Goal: Task Accomplishment & Management: Use online tool/utility

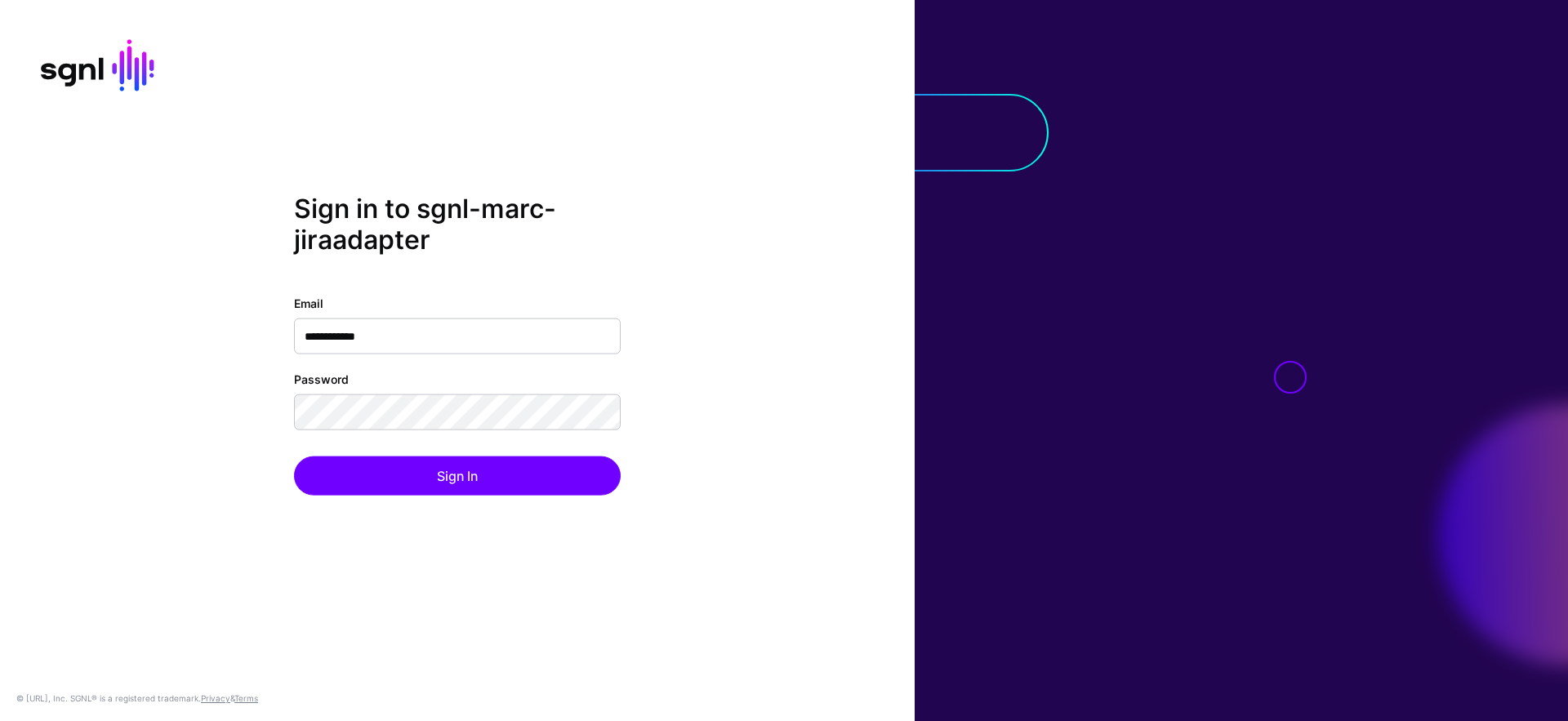
click at [445, 488] on div "Sign In" at bounding box center [457, 476] width 327 height 39
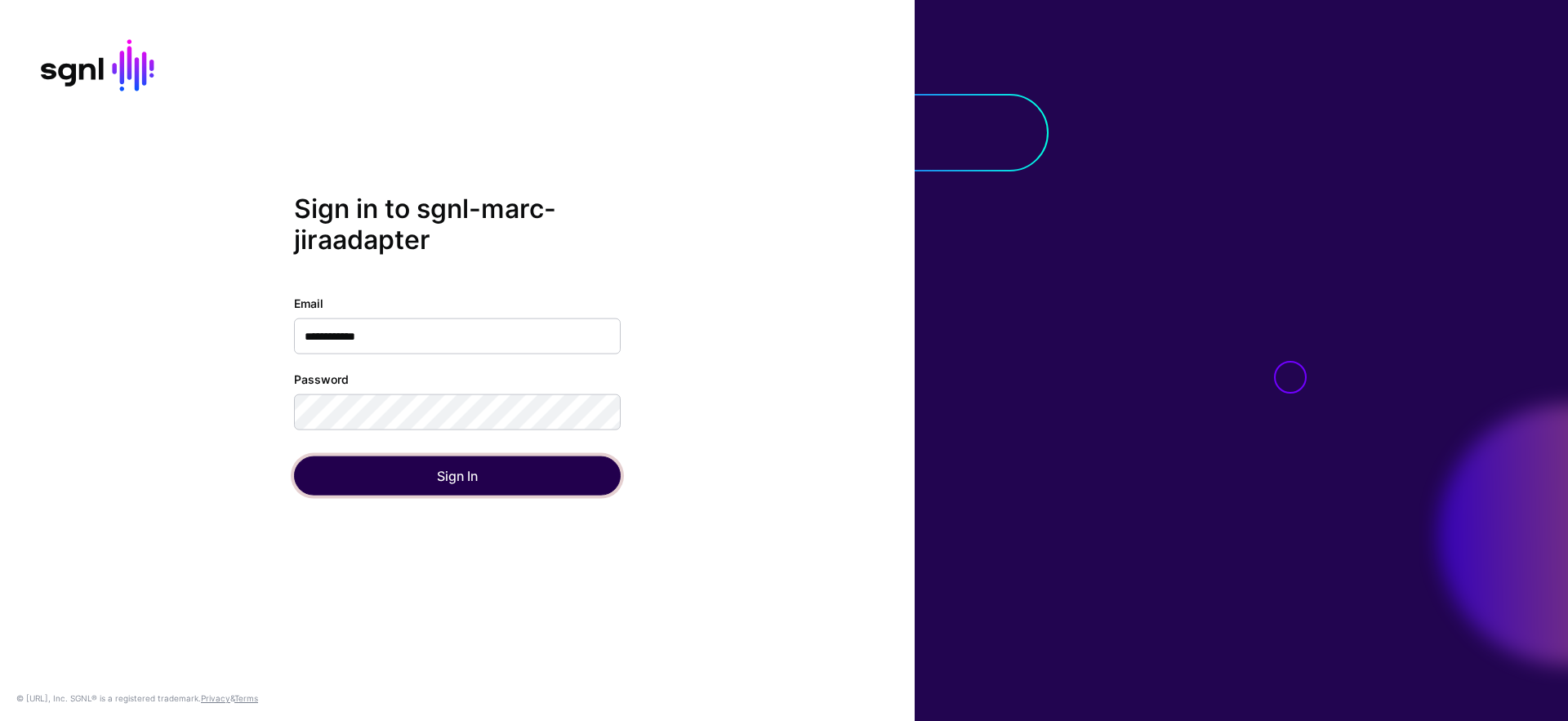
click at [446, 493] on button "Sign In" at bounding box center [457, 476] width 327 height 39
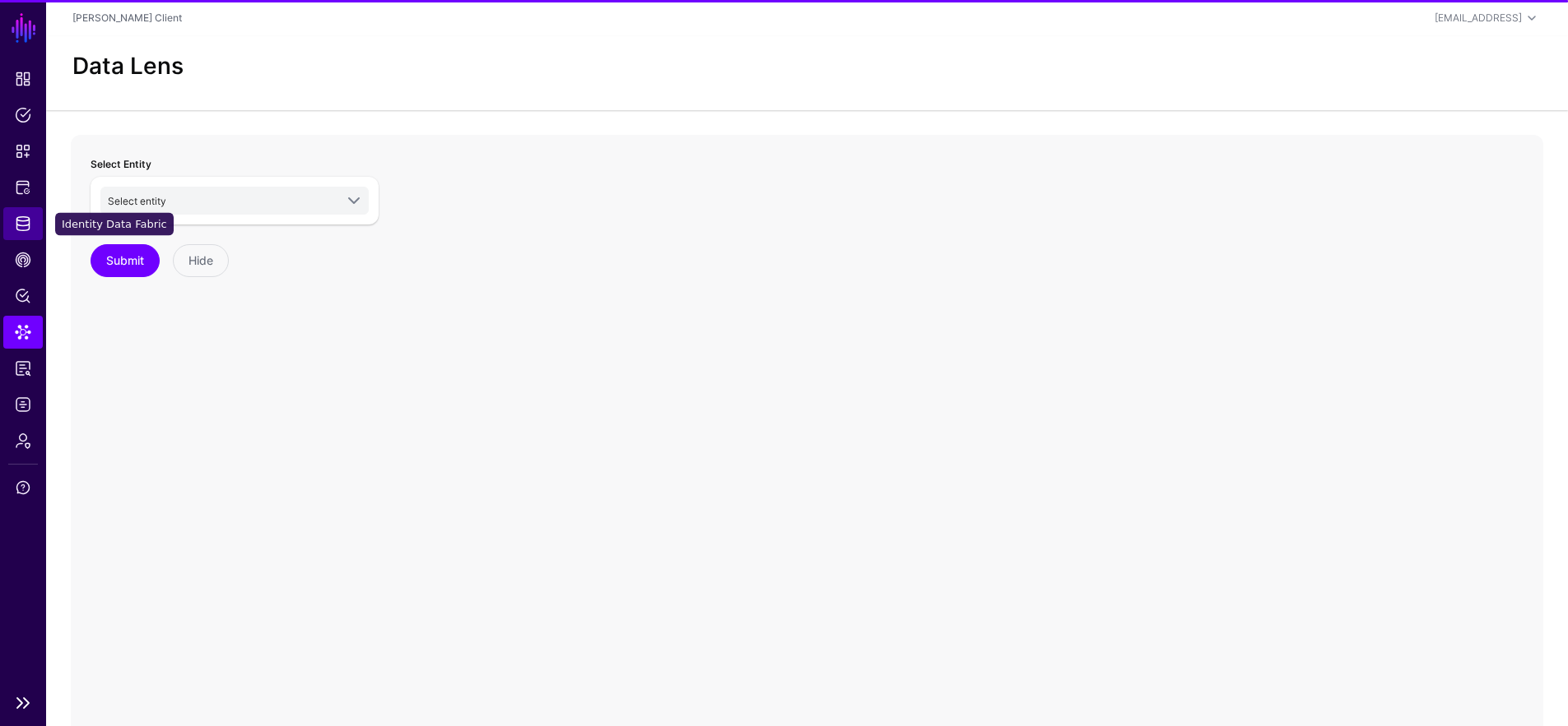
click at [27, 214] on link "Identity Data Fabric" at bounding box center [23, 223] width 40 height 33
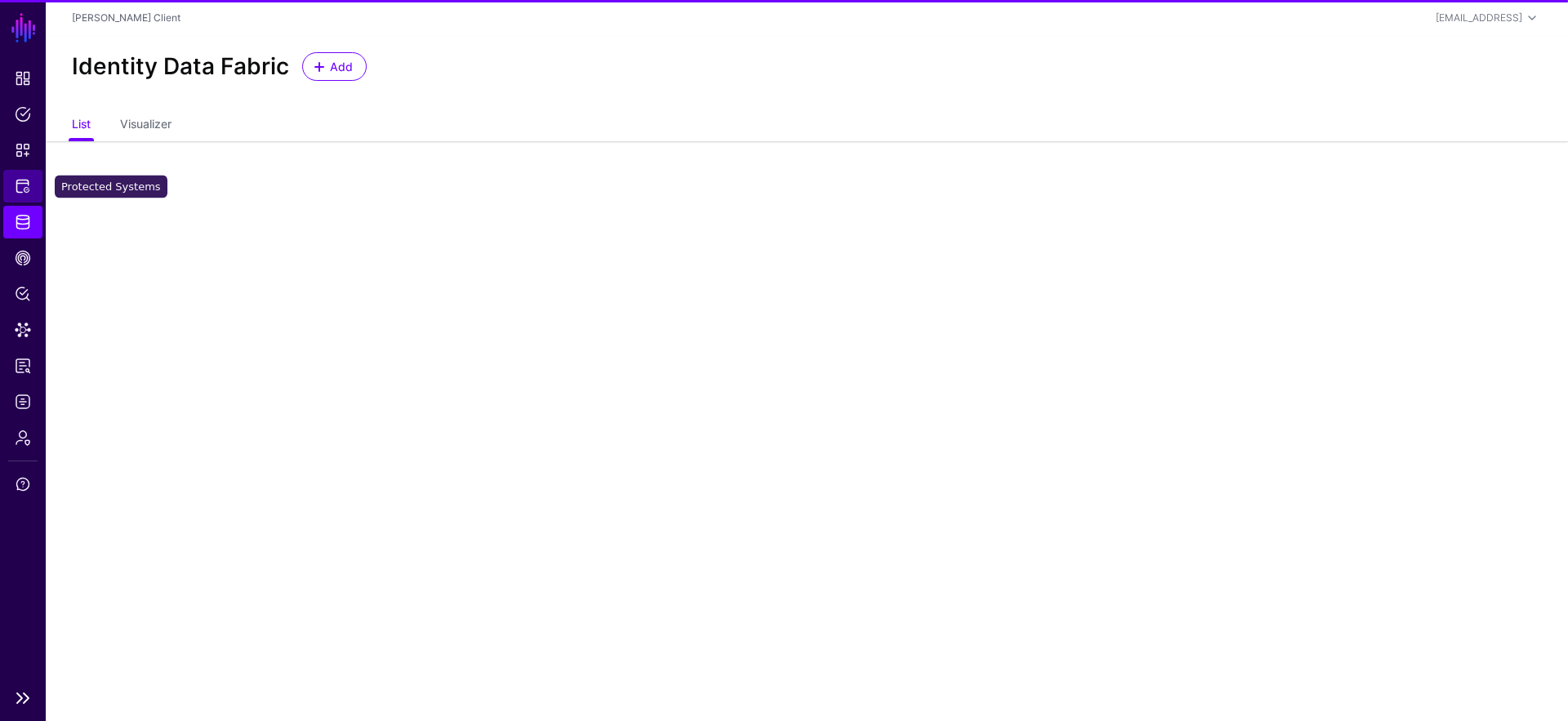
click at [28, 192] on span "Protected Systems" at bounding box center [23, 186] width 17 height 17
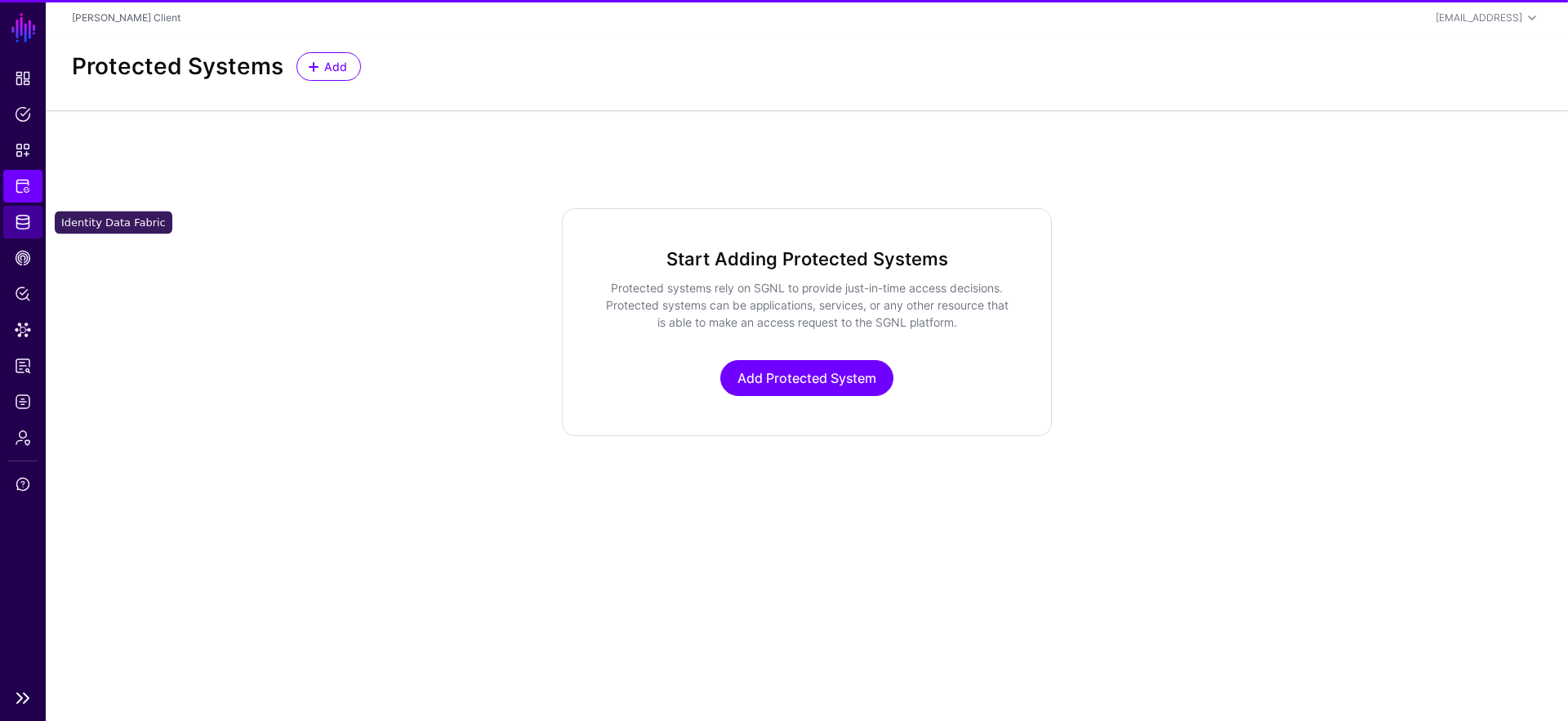
click at [21, 231] on link "Identity Data Fabric" at bounding box center [23, 221] width 39 height 33
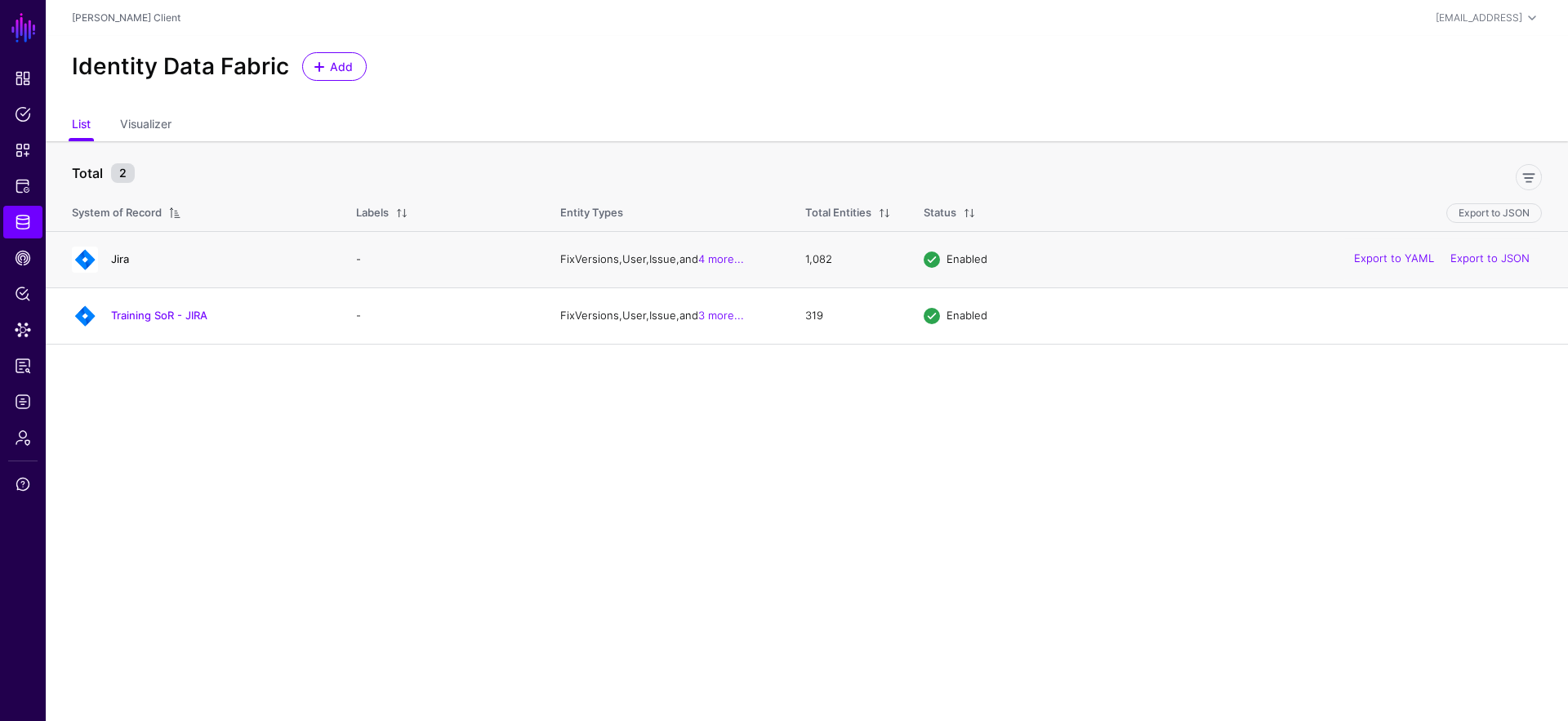
click at [115, 262] on link "Jira" at bounding box center [120, 259] width 18 height 13
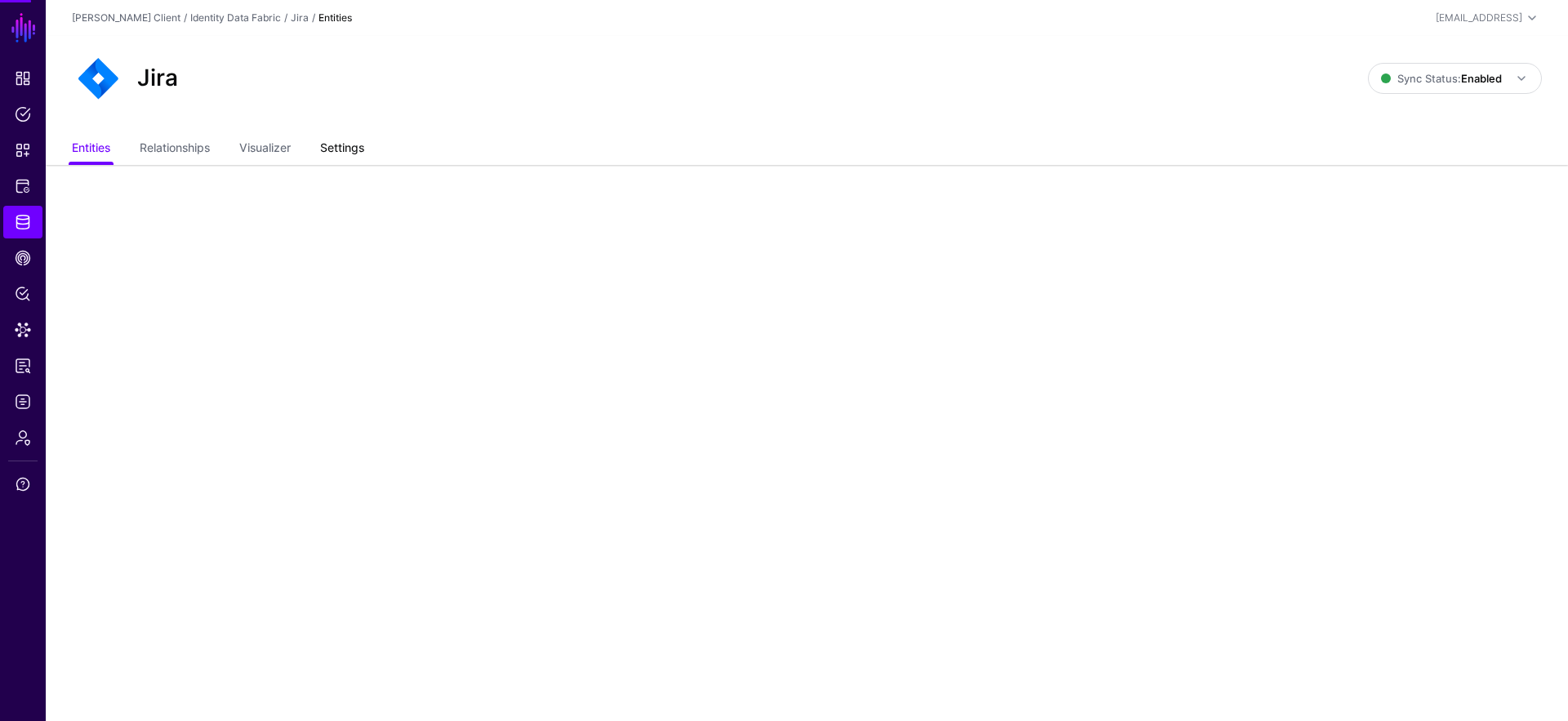
click at [332, 145] on link "Settings" at bounding box center [342, 149] width 44 height 31
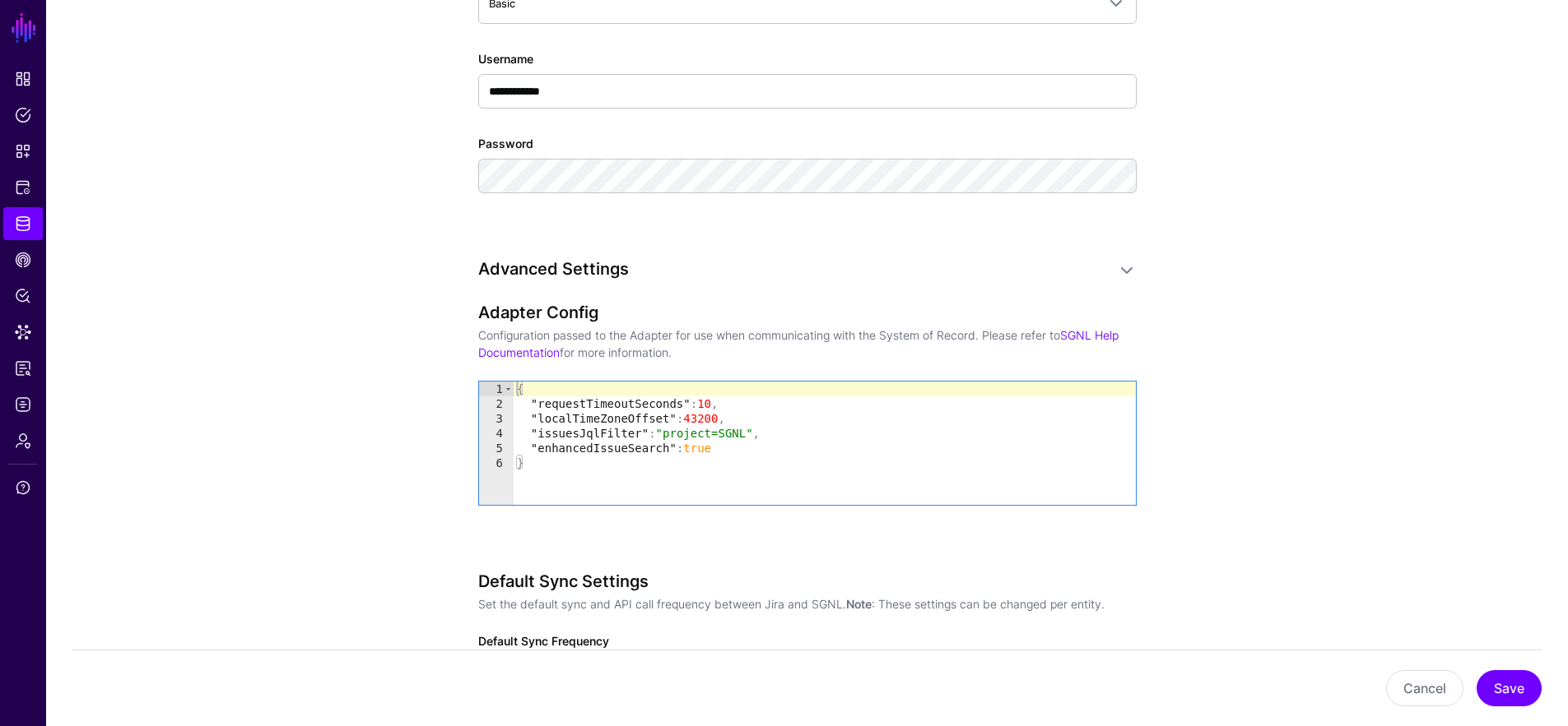
scroll to position [1152, 0]
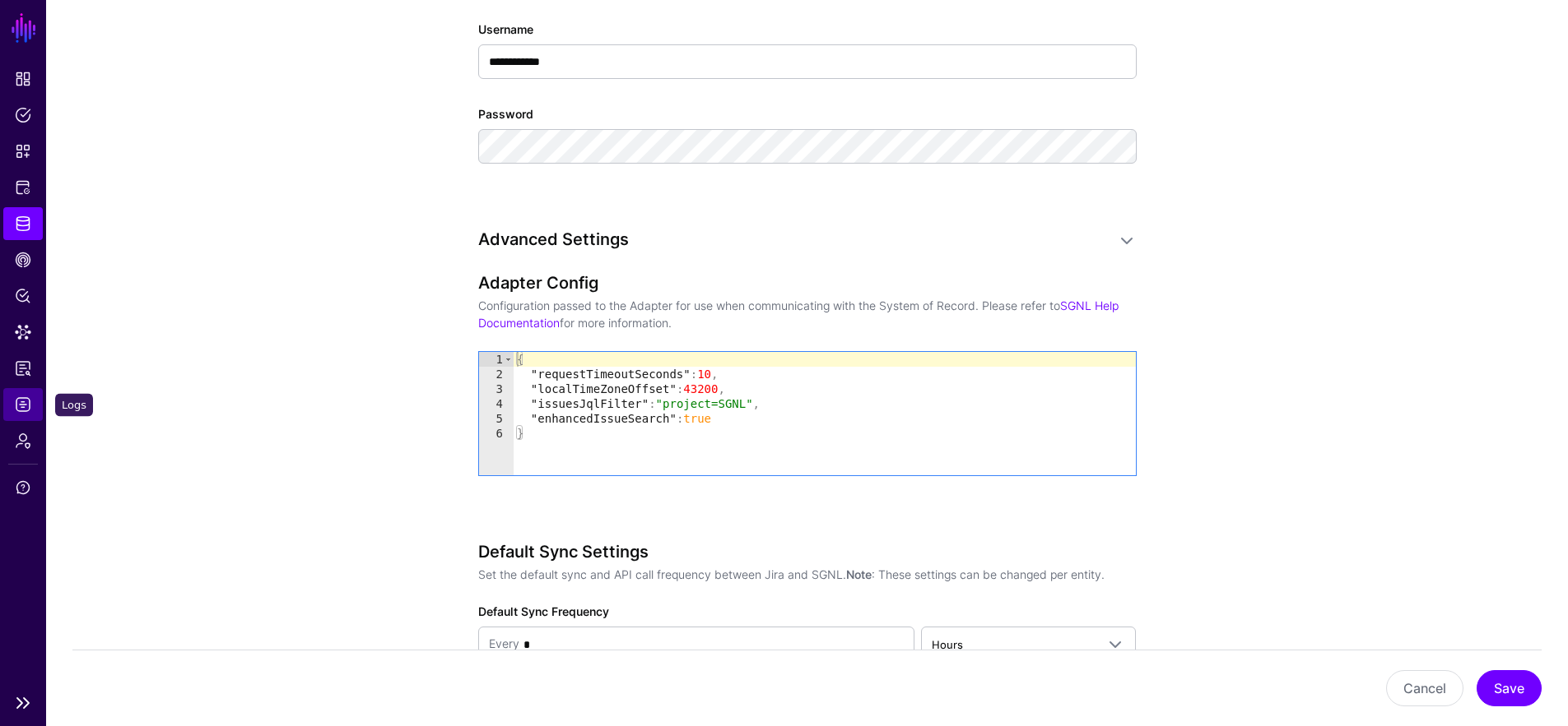
click at [27, 404] on span "Logs" at bounding box center [24, 405] width 17 height 17
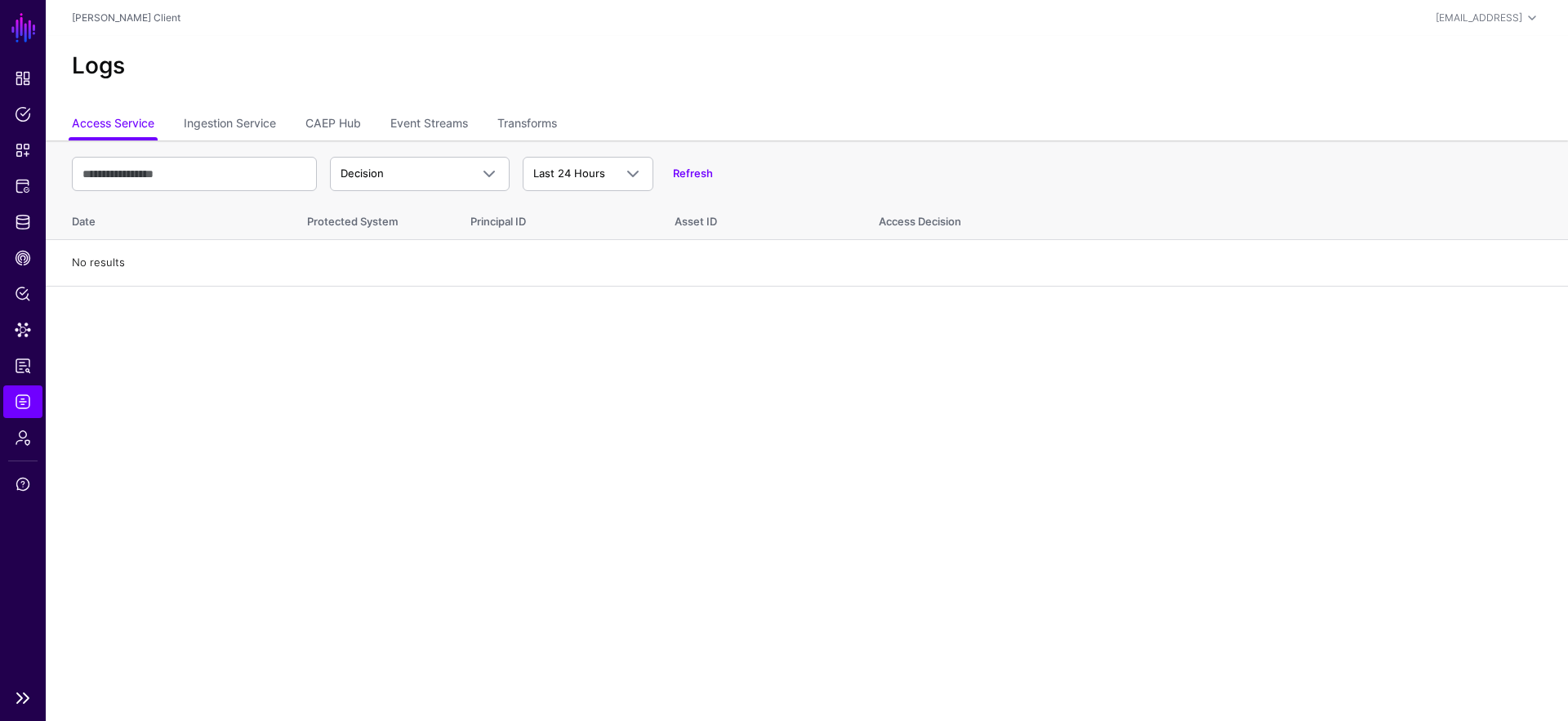
click at [33, 168] on ul "Dashboard Policies Snippets Protected Systems Identity Data Fabric CAEP Hub Pol…" at bounding box center [23, 371] width 46 height 618
click at [30, 184] on span "Protected Systems" at bounding box center [23, 186] width 17 height 17
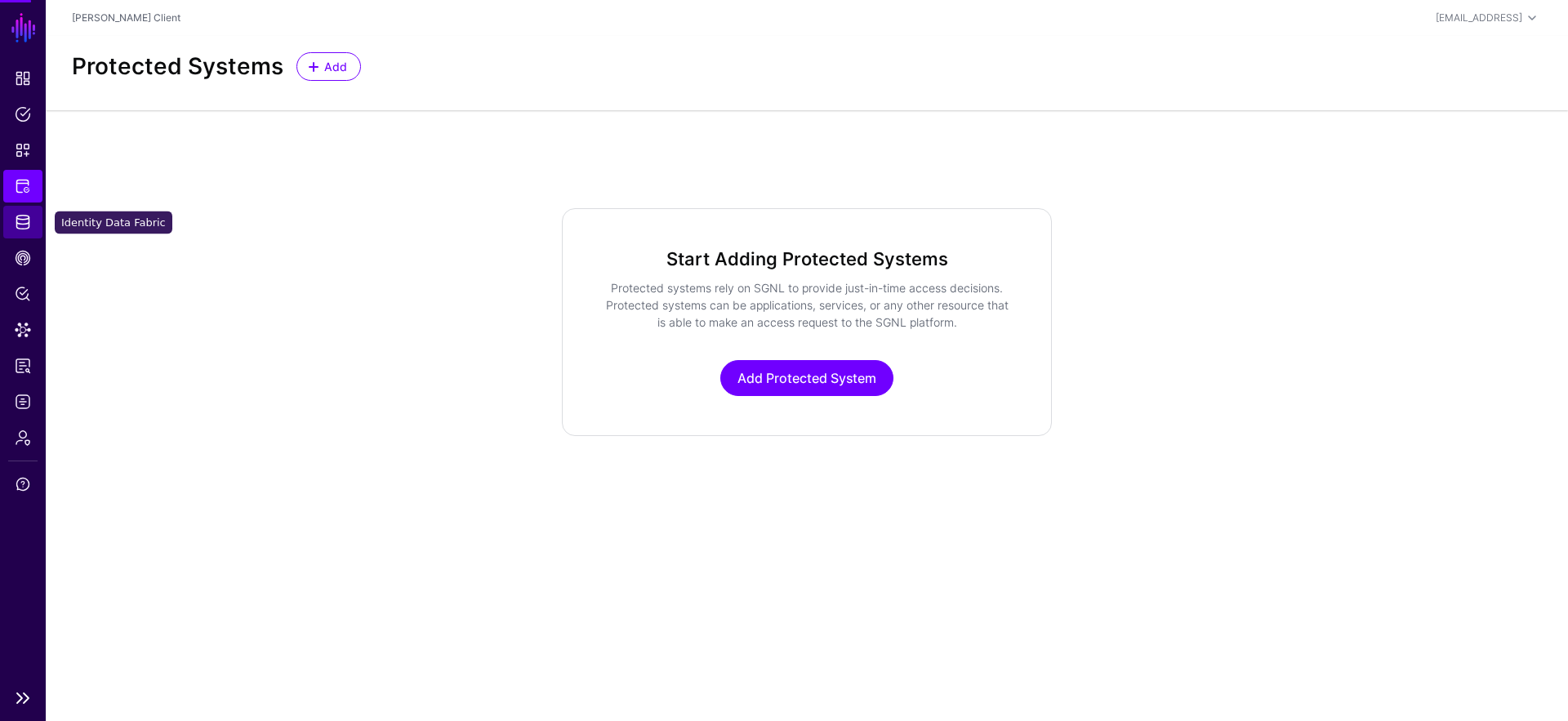
click at [32, 214] on link "Identity Data Fabric" at bounding box center [23, 221] width 39 height 33
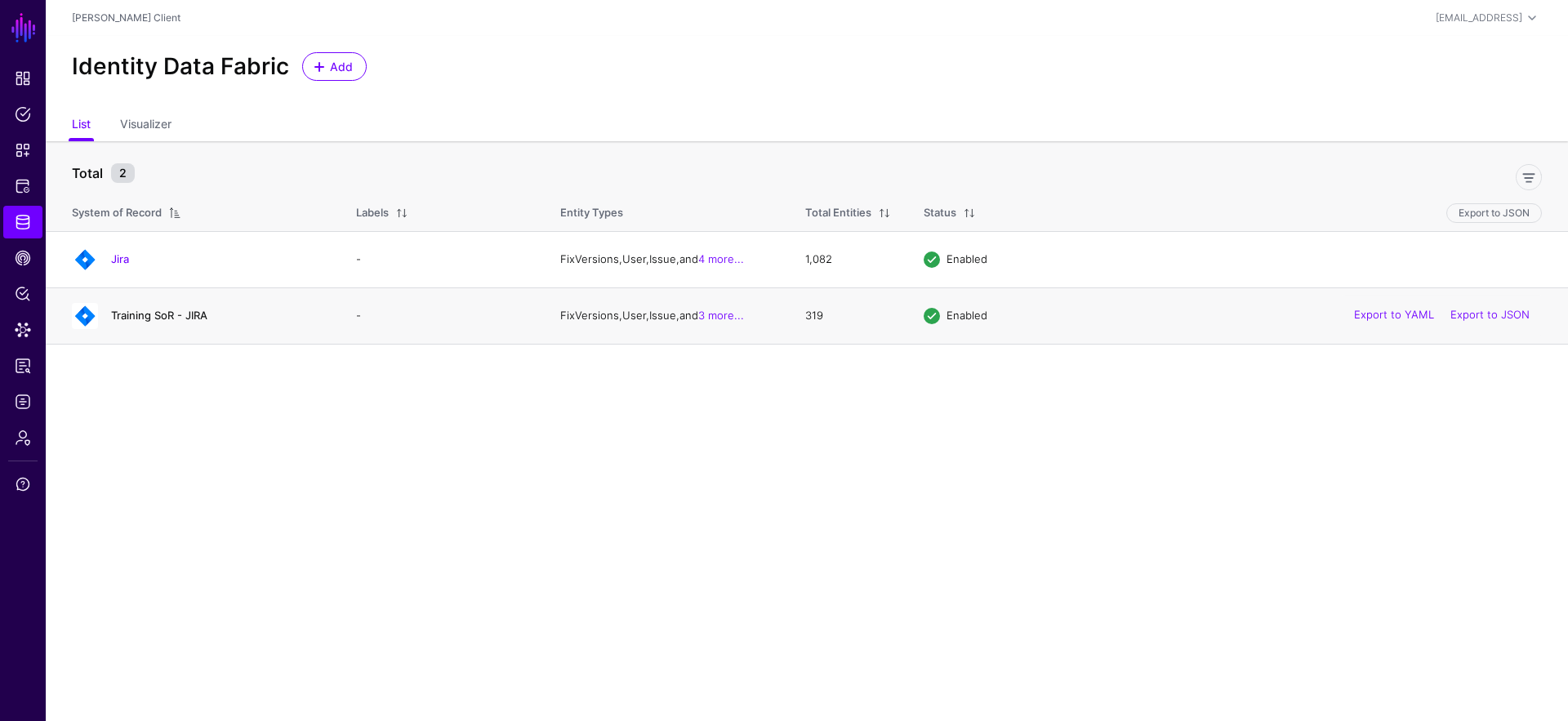
click at [149, 315] on link "Training SoR - JIRA" at bounding box center [159, 316] width 96 height 13
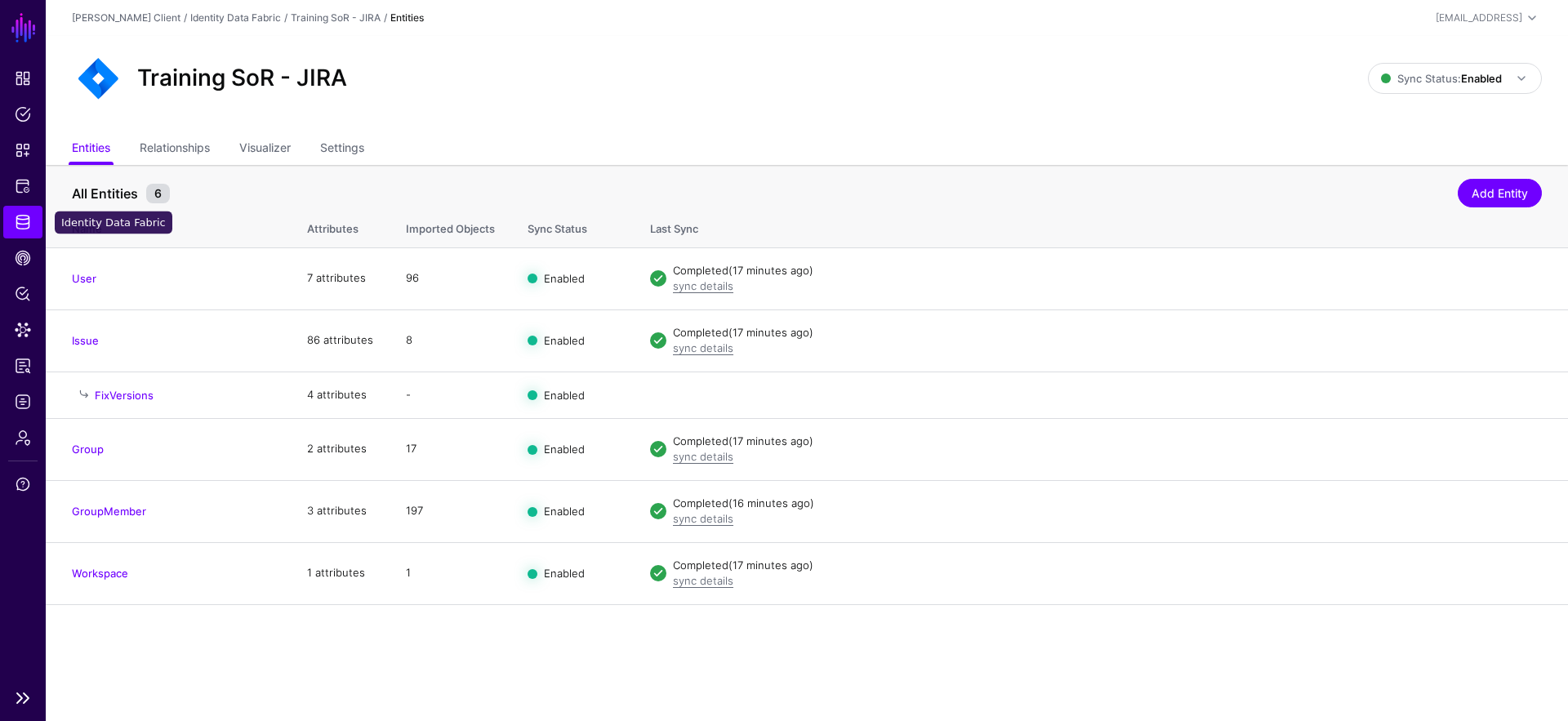
click at [22, 221] on span "Identity Data Fabric" at bounding box center [23, 222] width 17 height 17
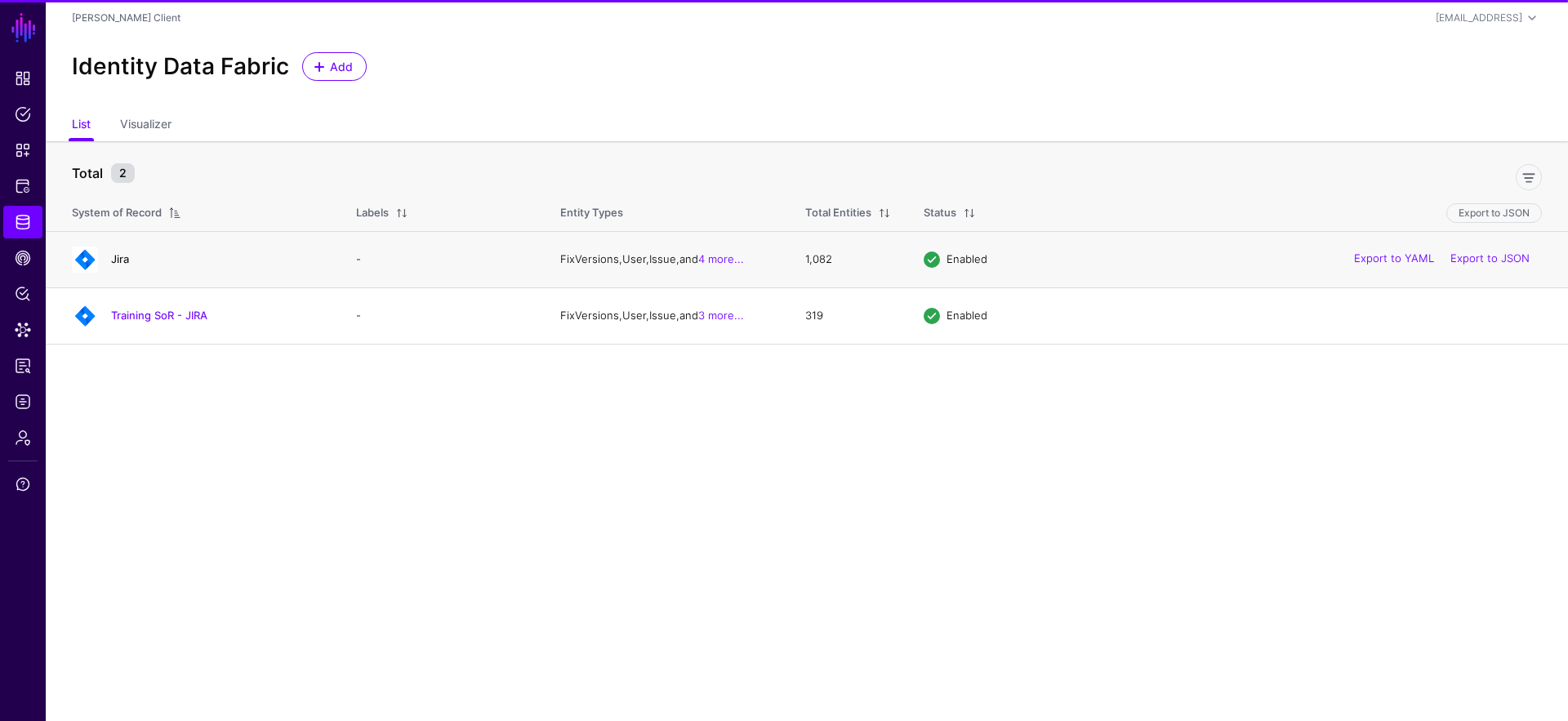
click at [125, 260] on link "Jira" at bounding box center [120, 259] width 18 height 13
click at [129, 304] on div "Training SoR - JIRA" at bounding box center [197, 316] width 265 height 26
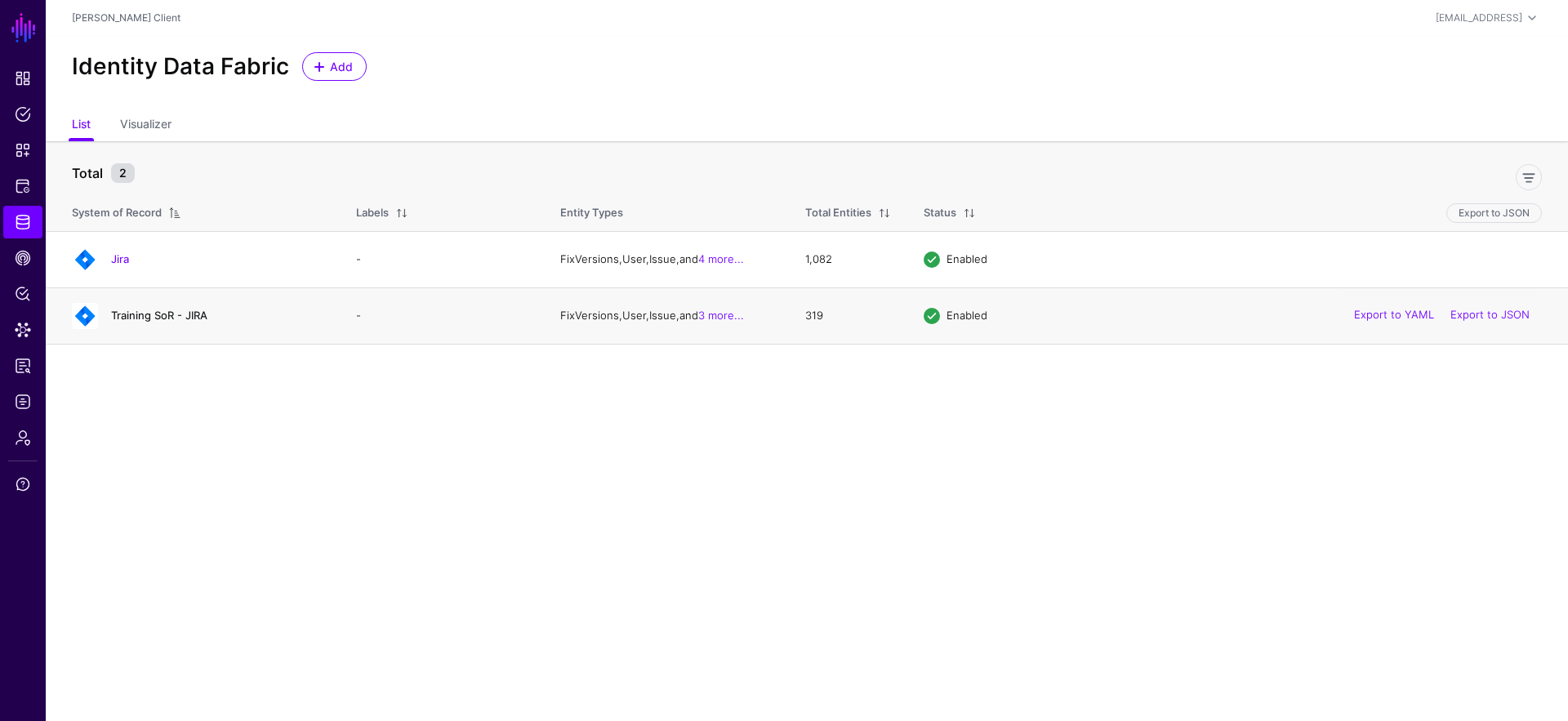
click at [129, 311] on link "Training SoR - JIRA" at bounding box center [159, 316] width 96 height 13
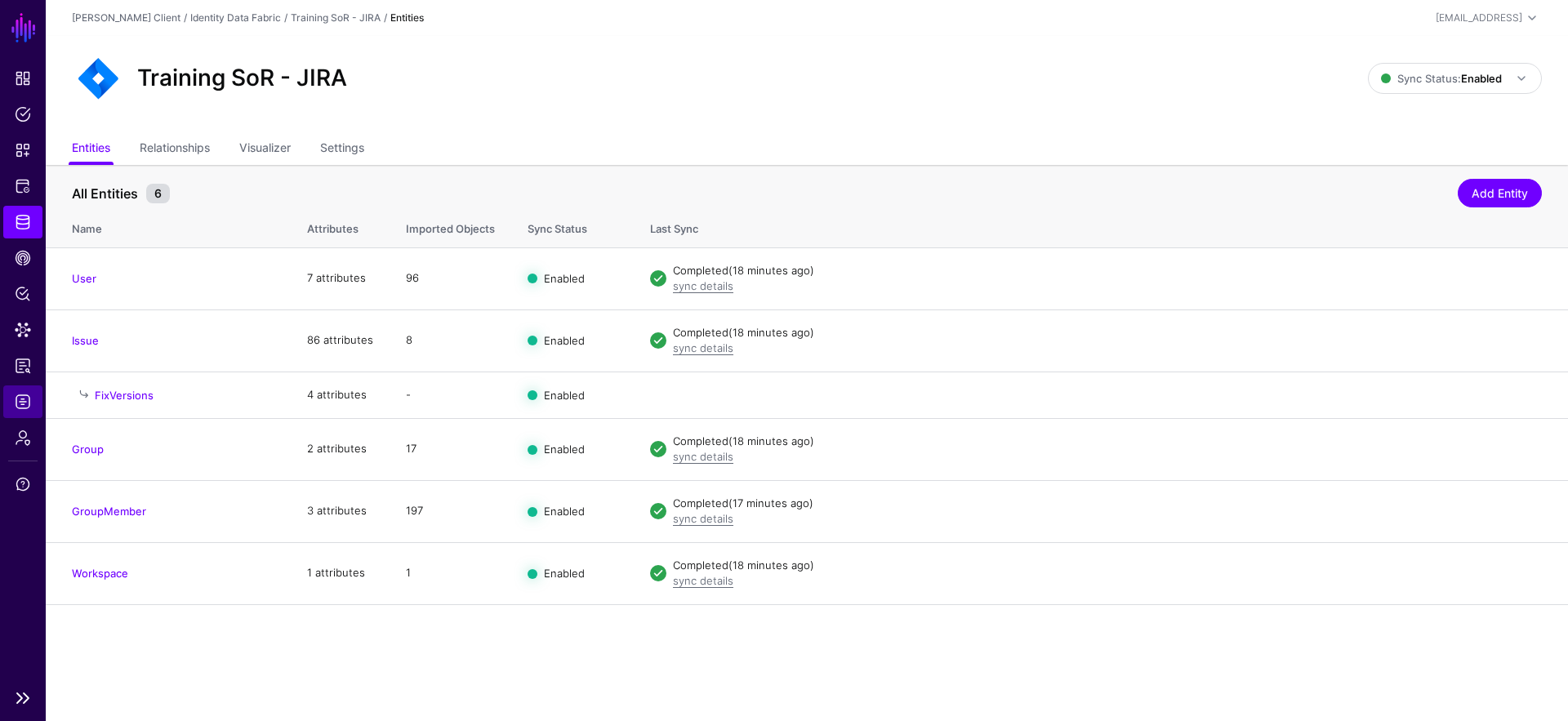
click at [24, 405] on span "Logs" at bounding box center [23, 402] width 17 height 17
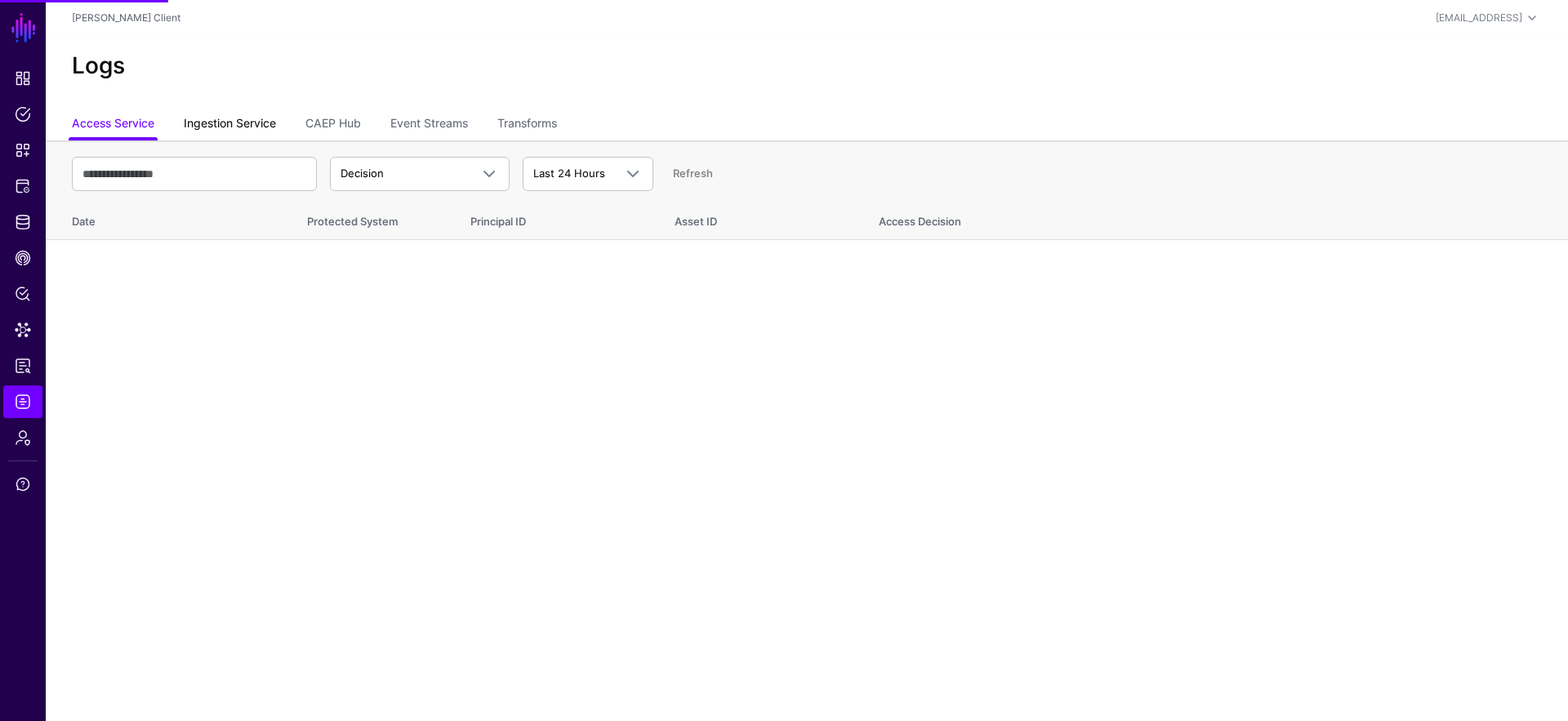
click at [241, 137] on link "Ingestion Service" at bounding box center [230, 124] width 92 height 31
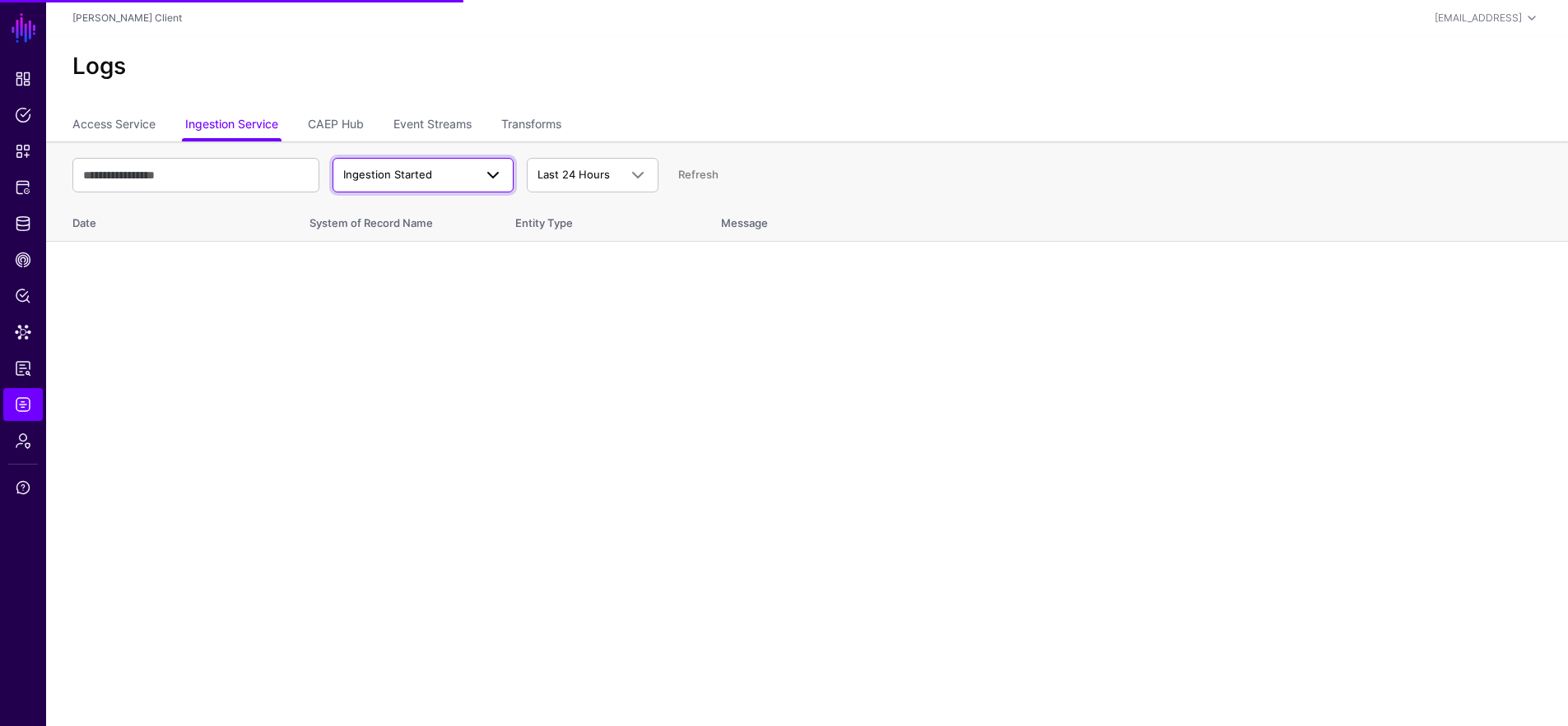
click at [457, 164] on link "Ingestion Started" at bounding box center [423, 175] width 181 height 34
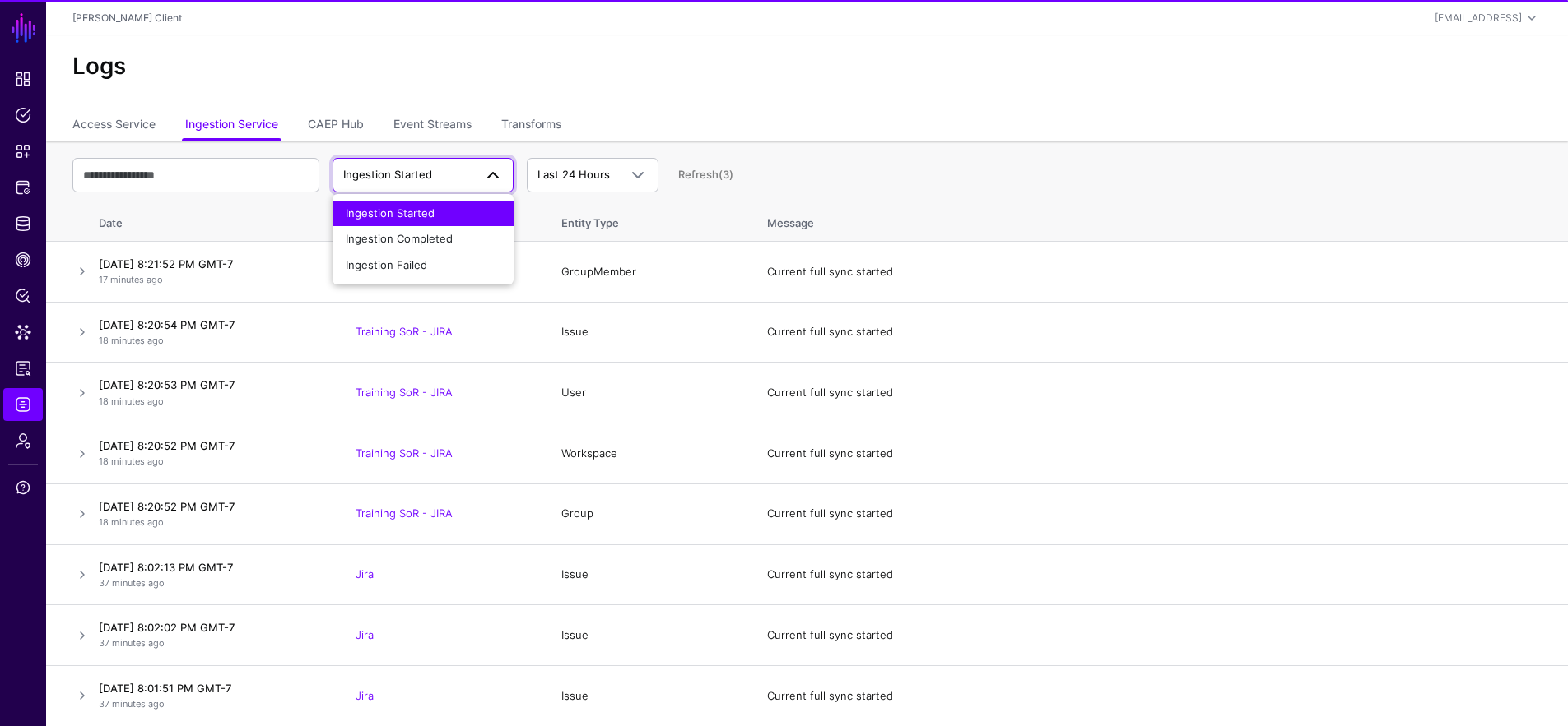
click at [457, 164] on link "Ingestion Started" at bounding box center [423, 175] width 181 height 34
